Goal: Transaction & Acquisition: Subscribe to service/newsletter

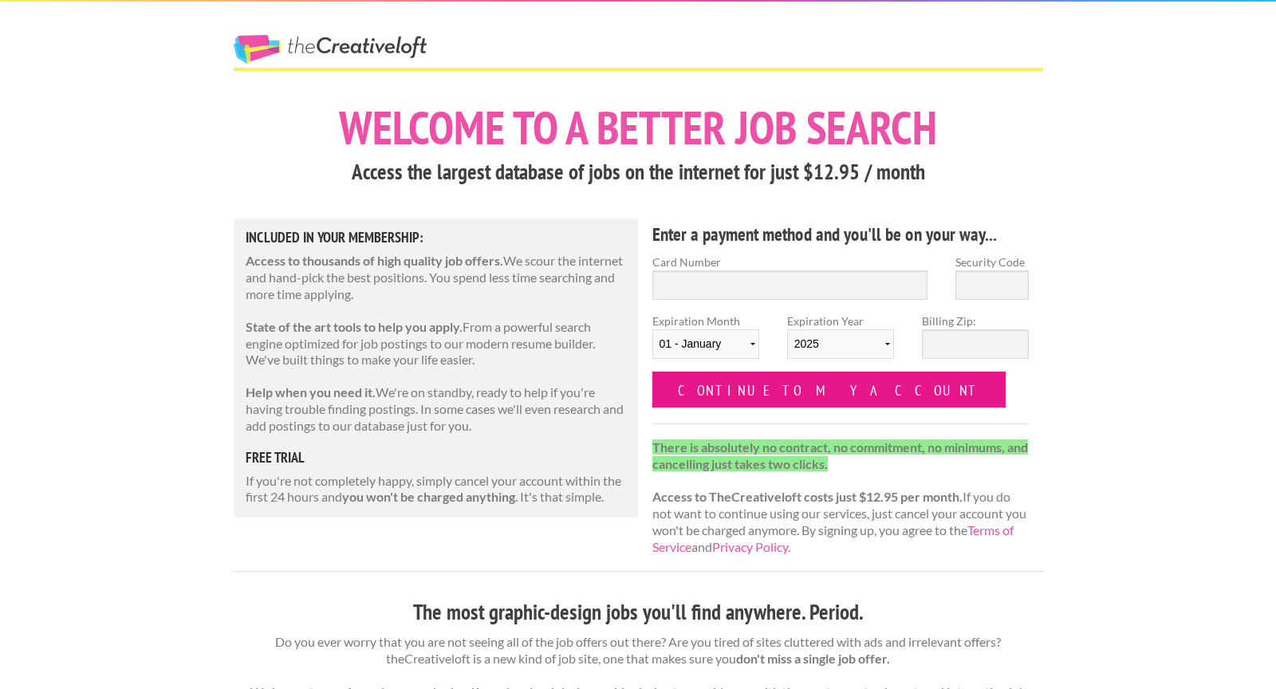
click at [727, 372] on input "Continue to my account" at bounding box center [829, 390] width 354 height 36
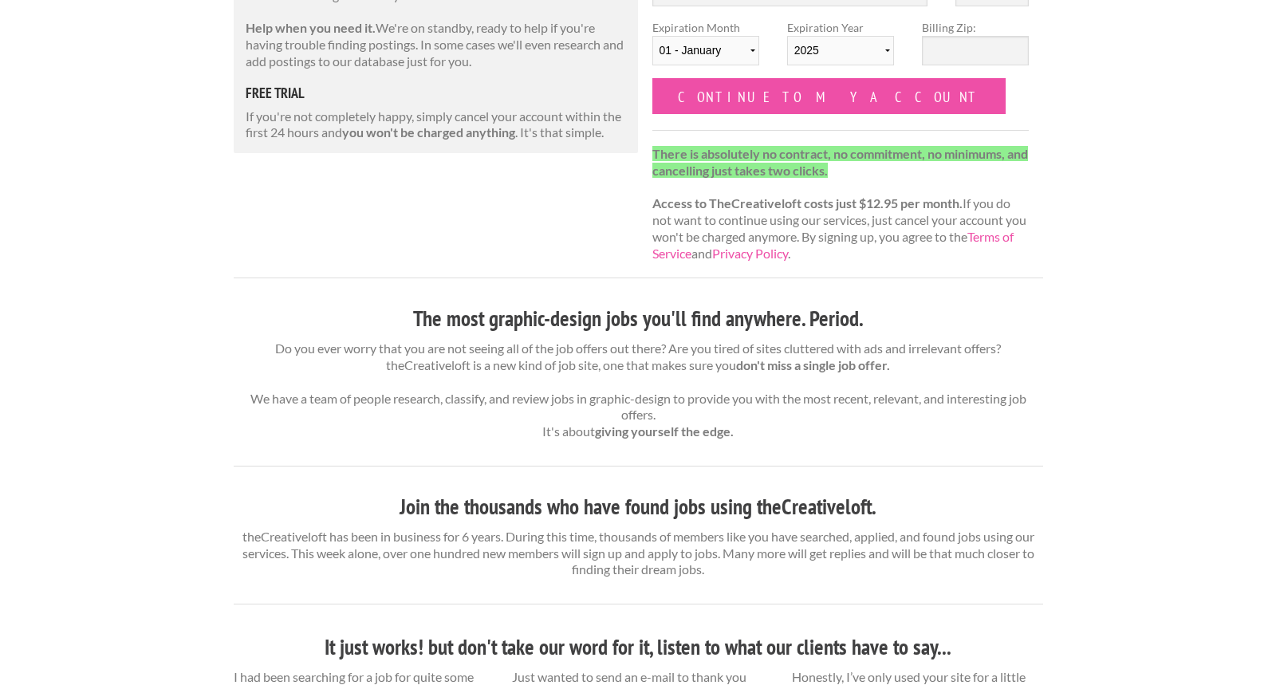
scroll to position [642, 0]
